Goal: Information Seeking & Learning: Learn about a topic

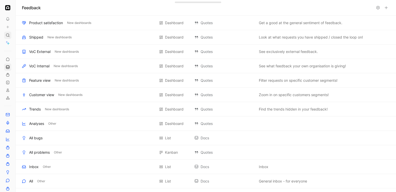
click at [7, 36] on icon at bounding box center [8, 35] width 4 height 4
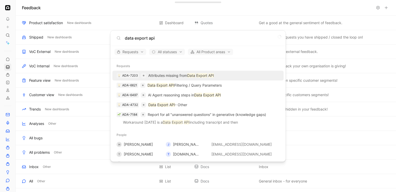
type input "data export api"
click at [163, 75] on p "Attributes missing from Data Export API" at bounding box center [181, 76] width 66 height 6
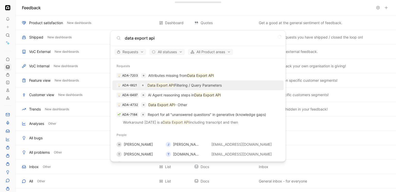
click at [171, 85] on mark "API" at bounding box center [171, 85] width 6 height 4
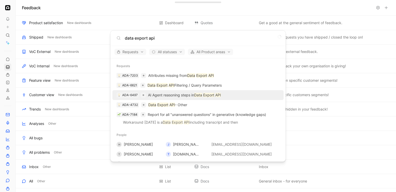
click at [168, 96] on p "AI Agent reasoning steps in Data Export API" at bounding box center [184, 95] width 73 height 6
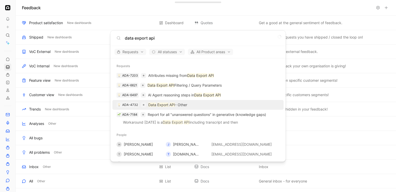
click at [168, 106] on p "Data Export API - Other" at bounding box center [167, 105] width 39 height 6
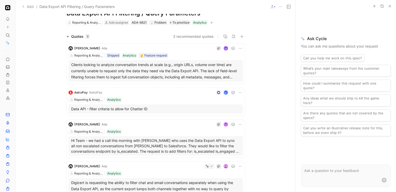
scroll to position [18, 0]
click at [164, 75] on div "Clients looking to analyze conversation trends at scale (e.g., origin URLs, vol…" at bounding box center [155, 70] width 169 height 19
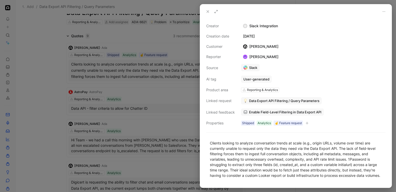
click at [156, 114] on div at bounding box center [198, 96] width 396 height 192
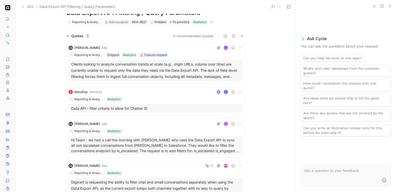
click at [167, 107] on div "Data API - filter criteria to allow for Chatter ID" at bounding box center [155, 109] width 169 height 6
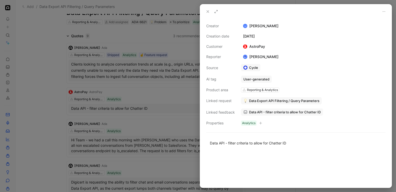
click at [250, 112] on span "Data API - filter criteria to allow for Chatter ID" at bounding box center [285, 112] width 72 height 5
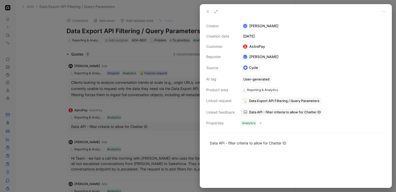
click at [107, 116] on div at bounding box center [198, 96] width 396 height 192
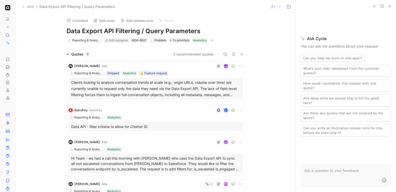
scroll to position [43, 0]
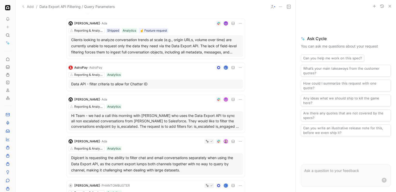
click at [179, 102] on div "Kaela Chandrasekaran · Ada Reporting & Analytics Analytics Hi Team - we had a c…" at bounding box center [155, 114] width 178 height 38
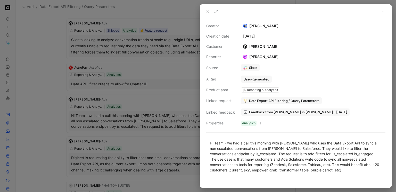
click at [179, 102] on div at bounding box center [198, 96] width 396 height 192
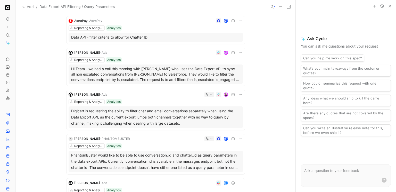
scroll to position [90, 0]
click at [167, 67] on p "Hi Team - we had a call this morning with Sky who uses the Data Export API to s…" at bounding box center [155, 74] width 169 height 16
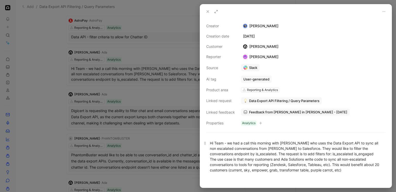
click at [243, 162] on div "Hi Team - we had a call this morning with Sky who uses the Data Export API to s…" at bounding box center [296, 157] width 172 height 32
click at [244, 165] on div "Hi Team - we had a call this morning with Sky who uses the Data Export API to s…" at bounding box center [296, 157] width 172 height 32
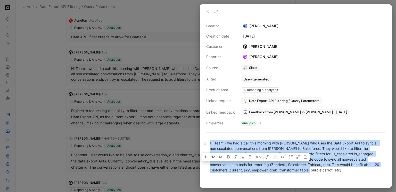
click at [244, 165] on div "Hi Team - we had a call this morning with Sky who uses the Data Export API to s…" at bounding box center [296, 157] width 172 height 32
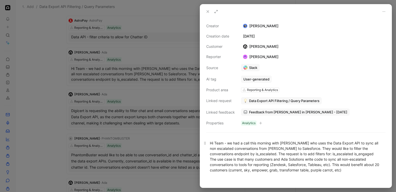
click at [243, 165] on div "Hi Team - we had a call this morning with Sky who uses the Data Export API to s…" at bounding box center [296, 157] width 172 height 32
click at [233, 161] on div "Hi Team - we had a call this morning with Sky who uses the Data Export API to s…" at bounding box center [296, 157] width 172 height 32
click at [149, 85] on div at bounding box center [198, 96] width 396 height 192
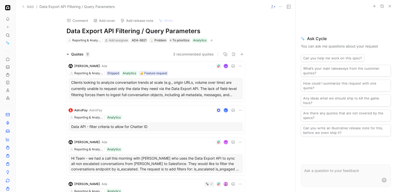
click at [281, 7] on icon at bounding box center [280, 7] width 4 height 4
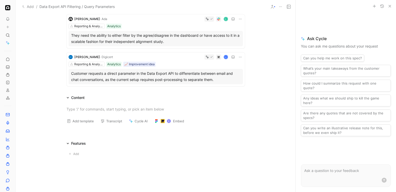
scroll to position [326, 0]
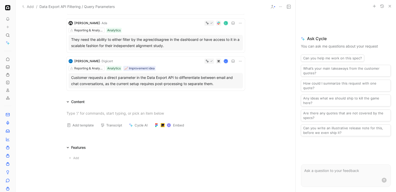
click at [170, 61] on div "H" at bounding box center [179, 61] width 128 height 5
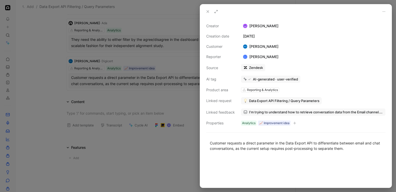
click at [170, 61] on div at bounding box center [198, 96] width 396 height 192
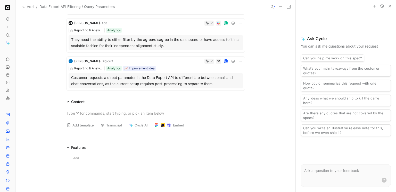
click at [176, 24] on div "D" at bounding box center [175, 23] width 133 height 5
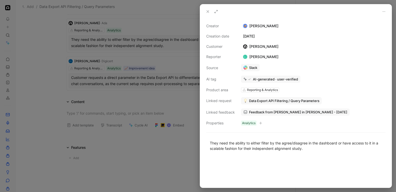
click at [175, 73] on div at bounding box center [198, 96] width 396 height 192
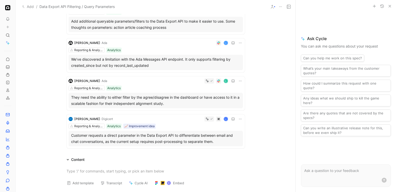
scroll to position [267, 0]
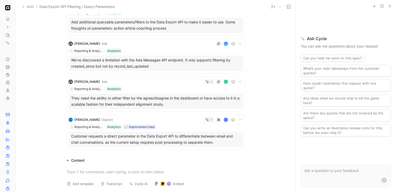
click at [175, 46] on div "Hamish McDonnell · Ada H Reporting & Analytics Analytics We’ve discovered a lim…" at bounding box center [155, 56] width 178 height 34
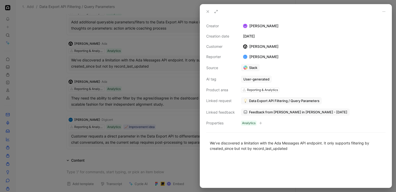
click at [175, 49] on div at bounding box center [198, 96] width 396 height 192
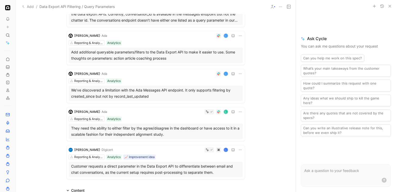
scroll to position [236, 0]
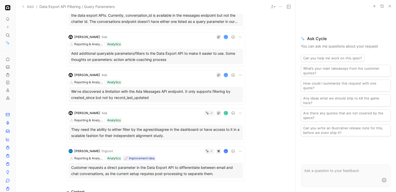
click at [161, 37] on div "H" at bounding box center [175, 37] width 133 height 5
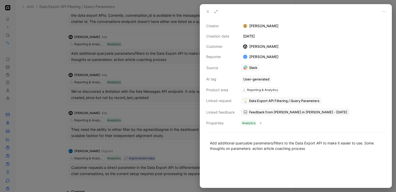
click at [255, 112] on span "Feedback from Hamish McDonnell in Slack - 1/8/2025" at bounding box center [298, 112] width 98 height 5
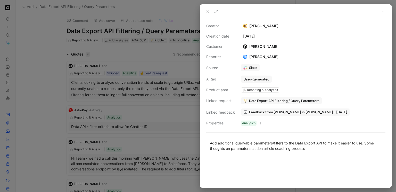
click at [100, 80] on div at bounding box center [198, 96] width 396 height 192
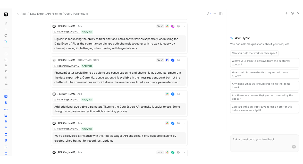
scroll to position [160, 0]
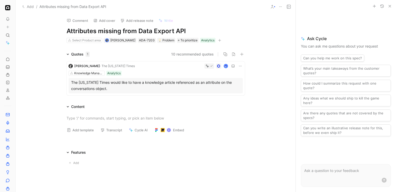
click at [181, 71] on div "Knowledge Management Analytics" at bounding box center [156, 73] width 174 height 5
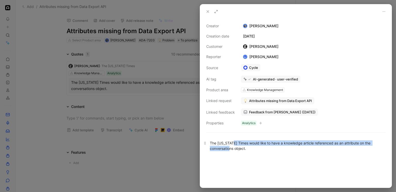
click at [233, 145] on div "The New York Times would like to have a knowledge article referenced as an attr…" at bounding box center [296, 146] width 172 height 11
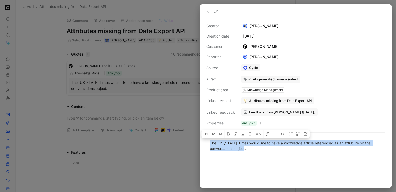
copy div "The New York Times would like to have a knowledge article referenced as an attr…"
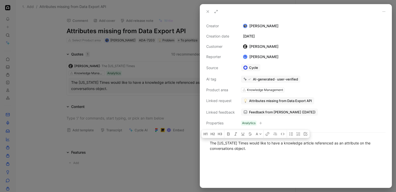
click at [149, 47] on div at bounding box center [198, 96] width 396 height 192
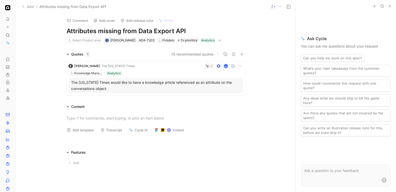
click at [167, 63] on div "Artur Grigorian · The New York Times Knowledge Management Analytics The New Yor…" at bounding box center [155, 79] width 178 height 34
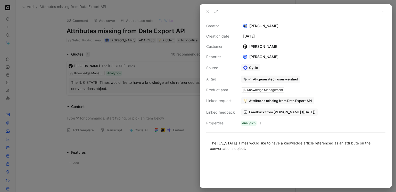
click at [274, 113] on span "Feedback from Artur Grigorian (Jul 16, 2025)" at bounding box center [282, 112] width 66 height 5
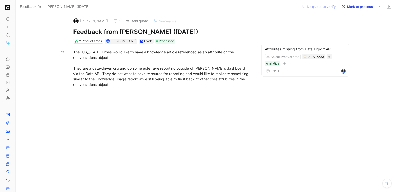
click at [138, 71] on div "The New York Times would like to have a knowledge article referenced as an attr…" at bounding box center [162, 68] width 178 height 38
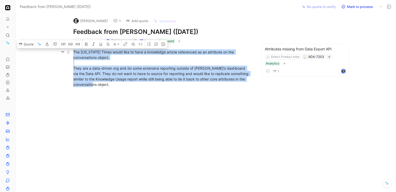
click at [138, 71] on div "The New York Times would like to have a knowledge article referenced as an attr…" at bounding box center [162, 68] width 178 height 38
click at [138, 73] on div "The New York Times would like to have a knowledge article referenced as an attr…" at bounding box center [162, 68] width 178 height 38
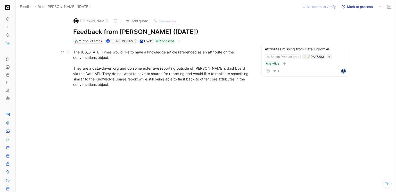
click at [197, 71] on div "The New York Times would like to have a knowledge article referenced as an attr…" at bounding box center [162, 68] width 178 height 38
click at [141, 78] on div "The New York Times would like to have a knowledge article referenced as an attr…" at bounding box center [162, 68] width 178 height 38
click at [135, 77] on div "The New York Times would like to have a knowledge article referenced as an attr…" at bounding box center [162, 68] width 178 height 38
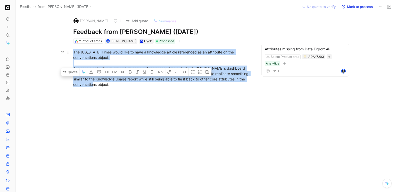
click at [135, 77] on div "The New York Times would like to have a knowledge article referenced as an attr…" at bounding box center [162, 68] width 178 height 38
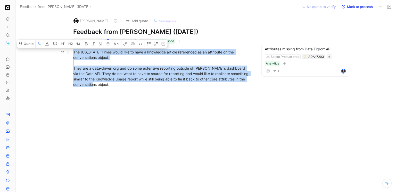
click at [124, 69] on div "The New York Times would like to have a knowledge article referenced as an attr…" at bounding box center [162, 68] width 178 height 38
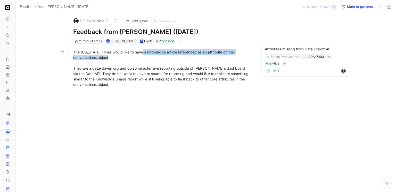
drag, startPoint x: 143, startPoint y: 52, endPoint x: 149, endPoint y: 55, distance: 7.2
click at [150, 56] on div "The New York Times would like to have a knowledge article referenced as an attr…" at bounding box center [162, 68] width 178 height 38
click at [141, 51] on div "The New York Times would like to have a knowledge article referenced as an attr…" at bounding box center [162, 68] width 178 height 38
drag, startPoint x: 140, startPoint y: 51, endPoint x: 145, endPoint y: 56, distance: 6.8
click at [145, 56] on div "The New York Times would like to have a knowledge article referenced as an attr…" at bounding box center [162, 68] width 178 height 38
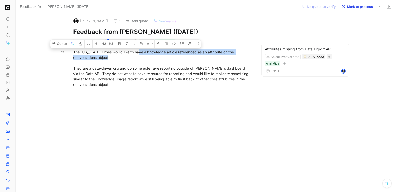
copy div "a knowledge article referenced as an attribute on the conversations object."
click at [382, 7] on icon at bounding box center [380, 7] width 4 height 4
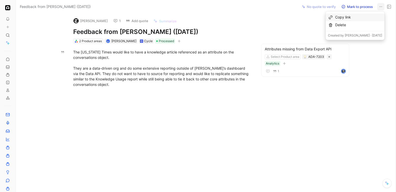
click at [362, 16] on div "Copy link" at bounding box center [358, 17] width 47 height 6
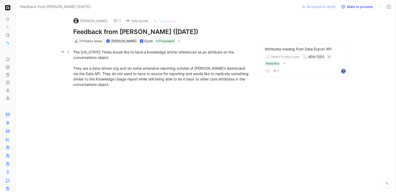
click at [168, 59] on div "The New York Times would like to have a knowledge article referenced as an attr…" at bounding box center [162, 68] width 178 height 38
click at [178, 70] on div "The New York Times would like to have a knowledge article referenced as an attr…" at bounding box center [162, 68] width 178 height 38
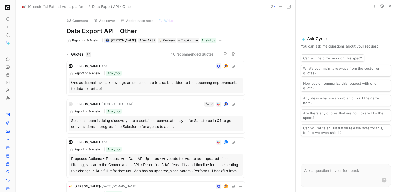
click at [177, 70] on div "Omar Owaini · Ada Reporting & Analytics Analytics One additional ask, is knowed…" at bounding box center [155, 79] width 178 height 34
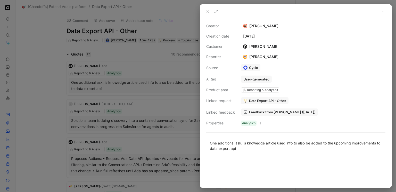
click at [254, 111] on span "Feedback from Omar Owaini (Aug 13, 2025)" at bounding box center [282, 112] width 66 height 5
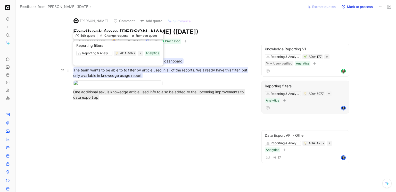
click at [140, 72] on mark "The team wants to be able to to filter by article used in all of the reports. W…" at bounding box center [160, 72] width 175 height 11
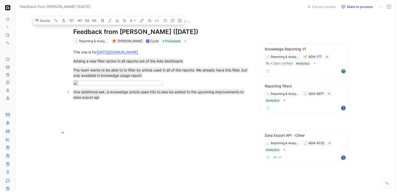
click at [192, 100] on div "One additional ask, is knowedge article used info to also be added to the upcom…" at bounding box center [162, 94] width 178 height 11
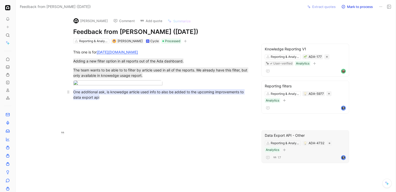
click at [138, 100] on mark "One additional ask, is knowedge article used info to also be added to the upcom…" at bounding box center [158, 94] width 171 height 11
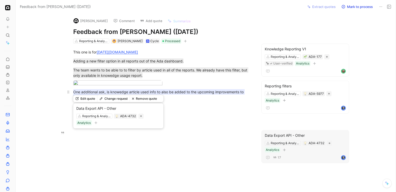
click at [138, 100] on mark "One additional ask, is knowedge article used info to also be added to the upcom…" at bounding box center [158, 94] width 171 height 11
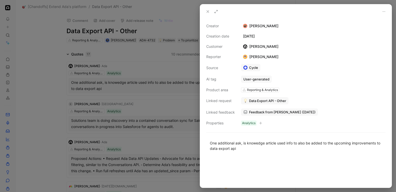
click at [67, 81] on div at bounding box center [198, 96] width 396 height 192
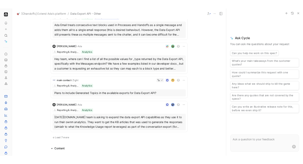
scroll to position [309, 0]
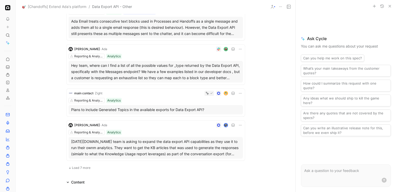
click at [173, 94] on div at bounding box center [173, 93] width 138 height 5
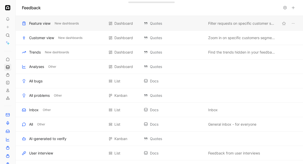
scroll to position [196, 0]
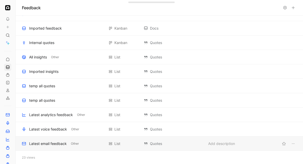
click at [39, 140] on div "Latest email feedback Other List Quotes Add description" at bounding box center [159, 143] width 287 height 14
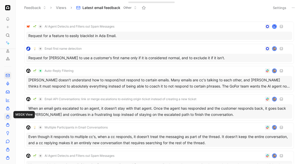
scroll to position [102, 0]
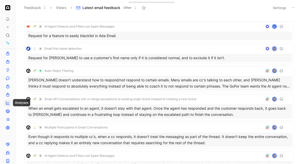
click at [9, 101] on icon at bounding box center [8, 103] width 4 height 4
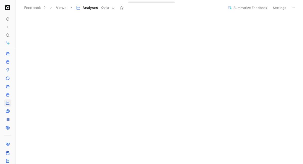
scroll to position [82, 0]
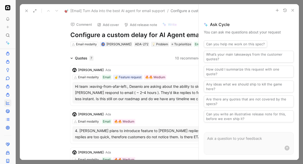
click at [49, 28] on div "Comment Add cover Add release note Write Configure a custom delay for AI Agent …" at bounding box center [159, 88] width 279 height 143
click at [290, 10] on button "button" at bounding box center [292, 10] width 6 height 6
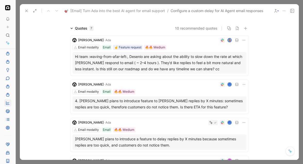
scroll to position [30, 0]
